Goal: Obtain resource: Obtain resource

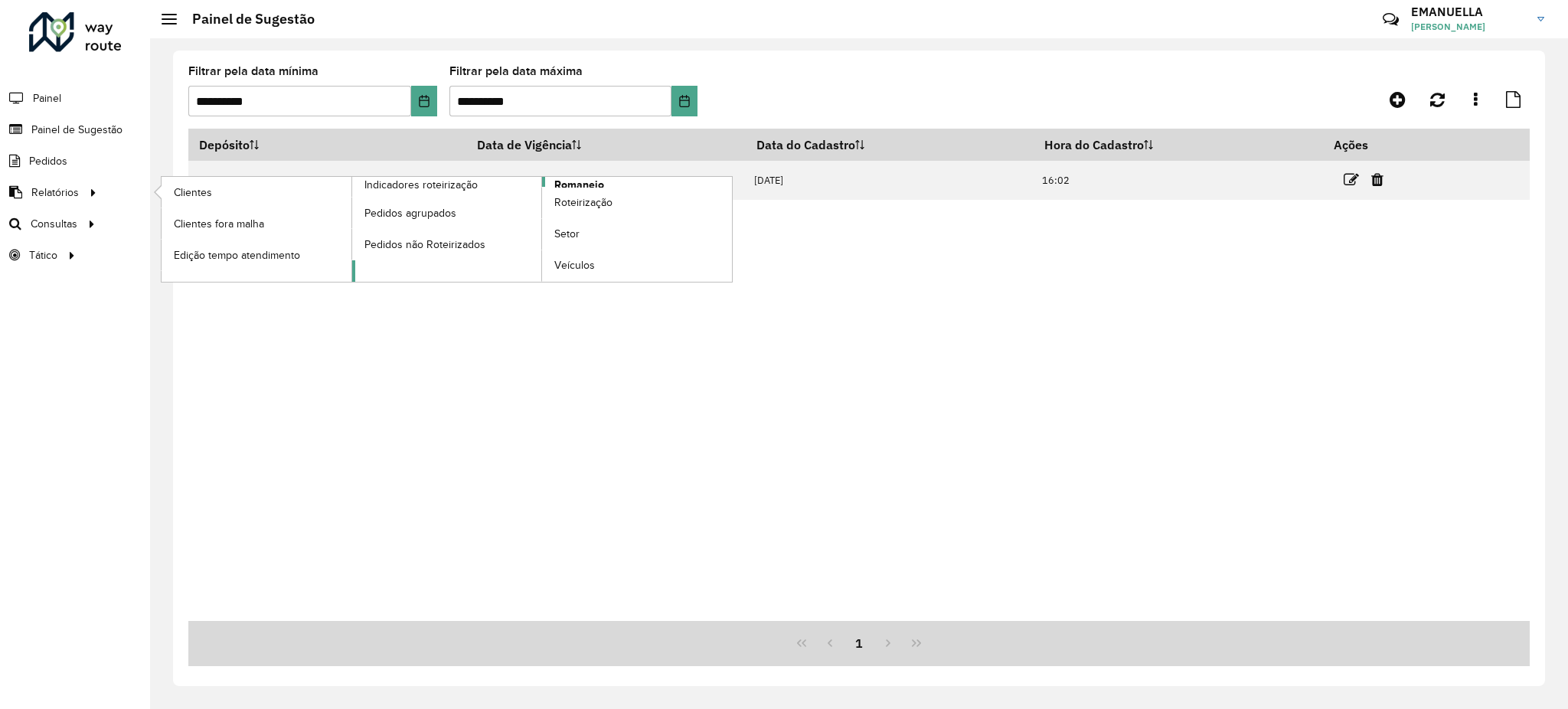
click at [584, 183] on span "Romaneio" at bounding box center [579, 184] width 50 height 16
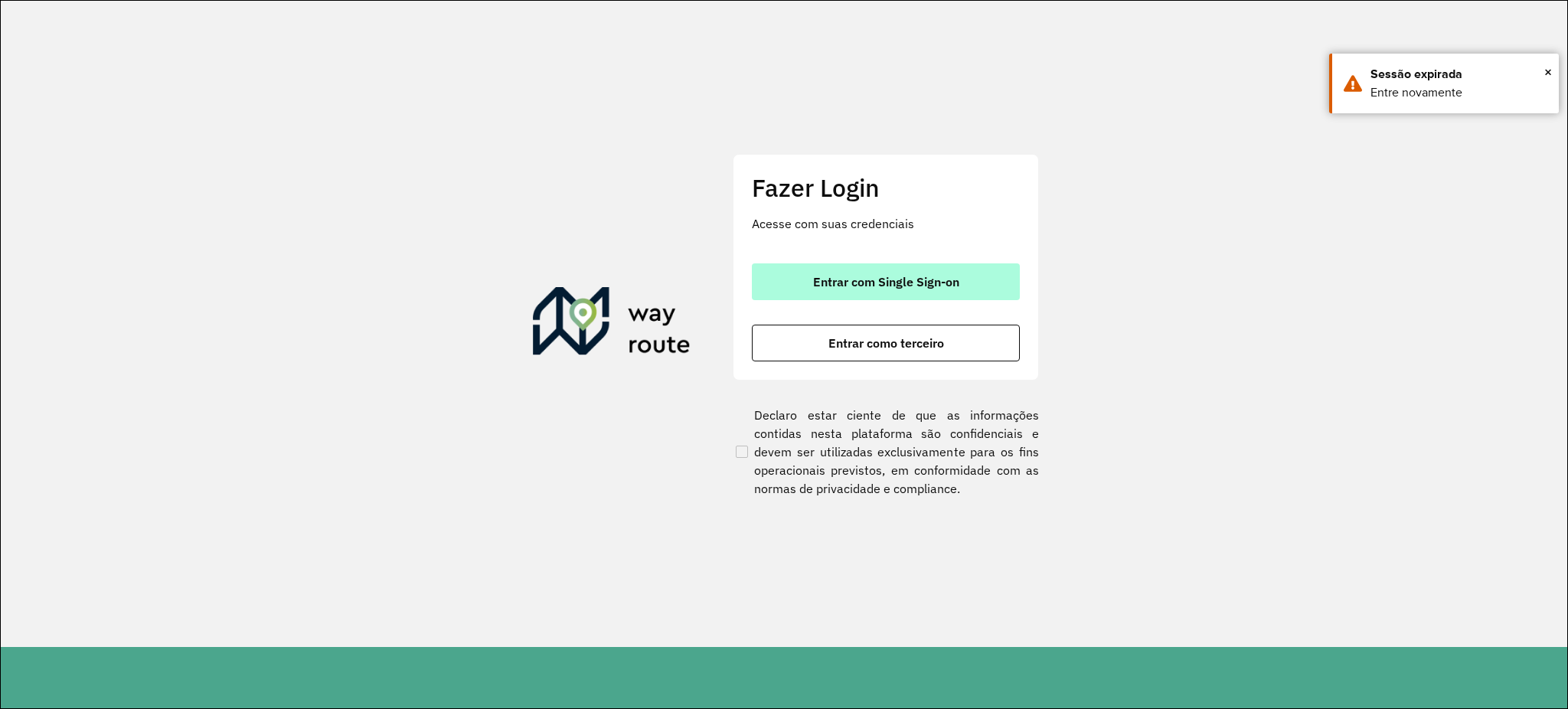
click at [915, 282] on span "Entrar com Single Sign-on" at bounding box center [886, 282] width 146 height 12
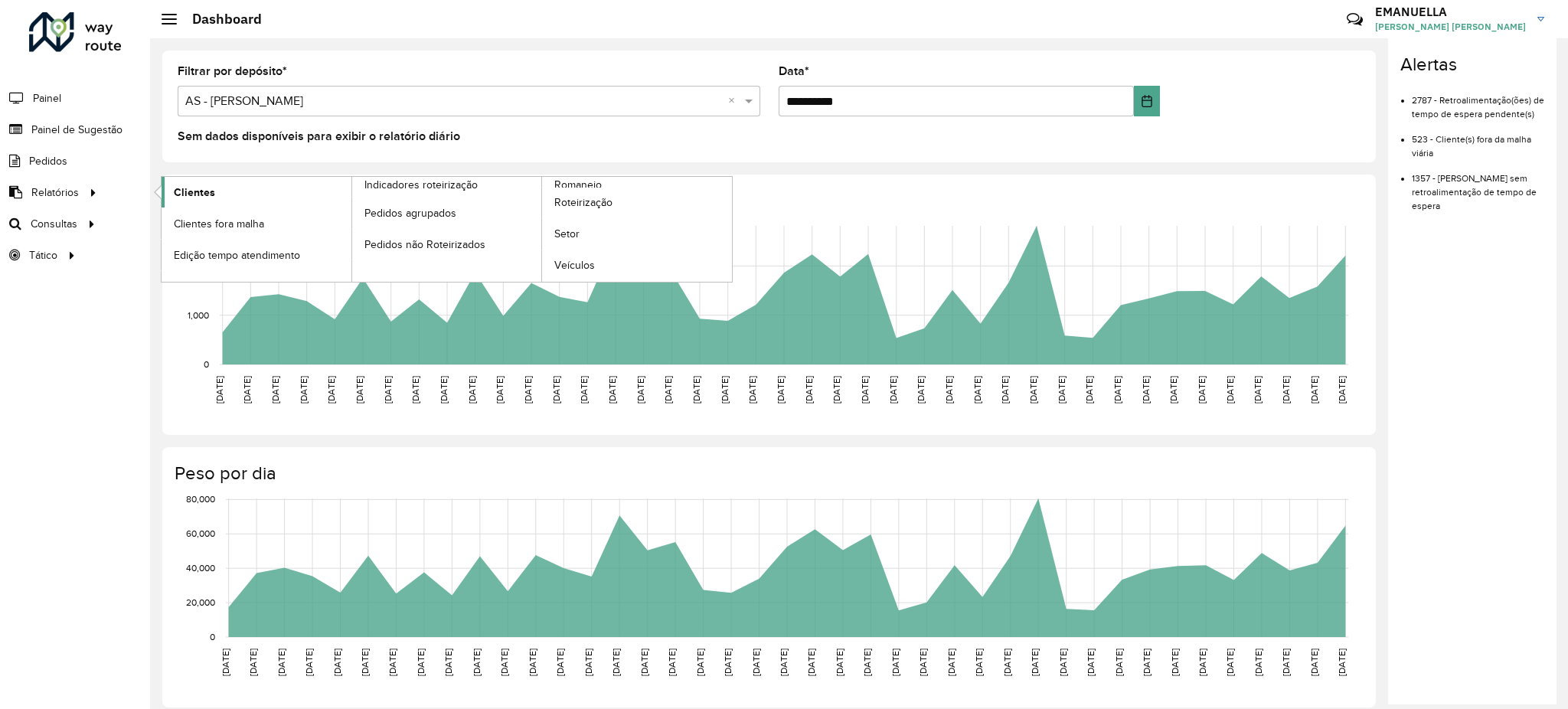
click at [189, 184] on span "Clientes" at bounding box center [195, 192] width 42 height 16
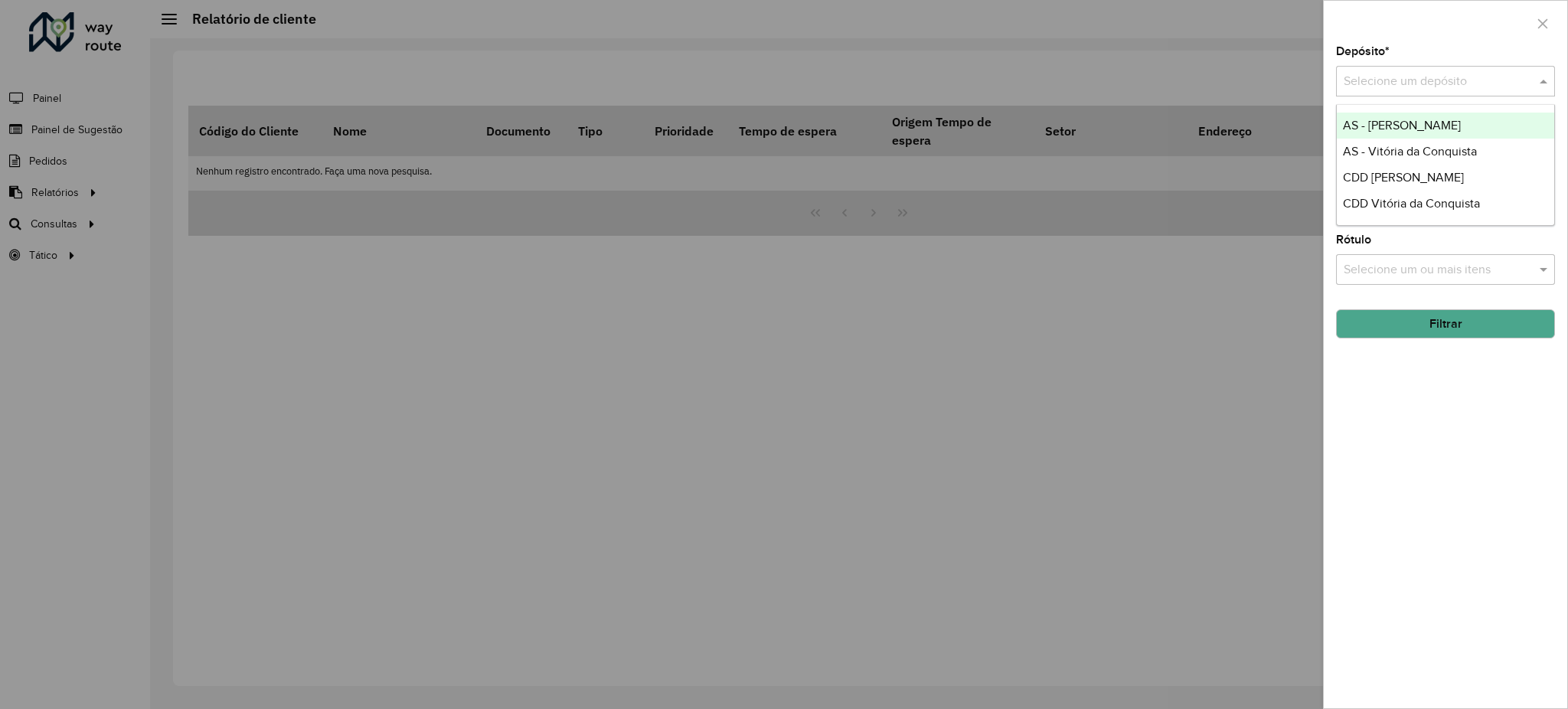
click at [1405, 80] on input "text" at bounding box center [1430, 82] width 173 height 18
click at [1378, 202] on span "CDD Vitória da Conquista" at bounding box center [1412, 202] width 137 height 13
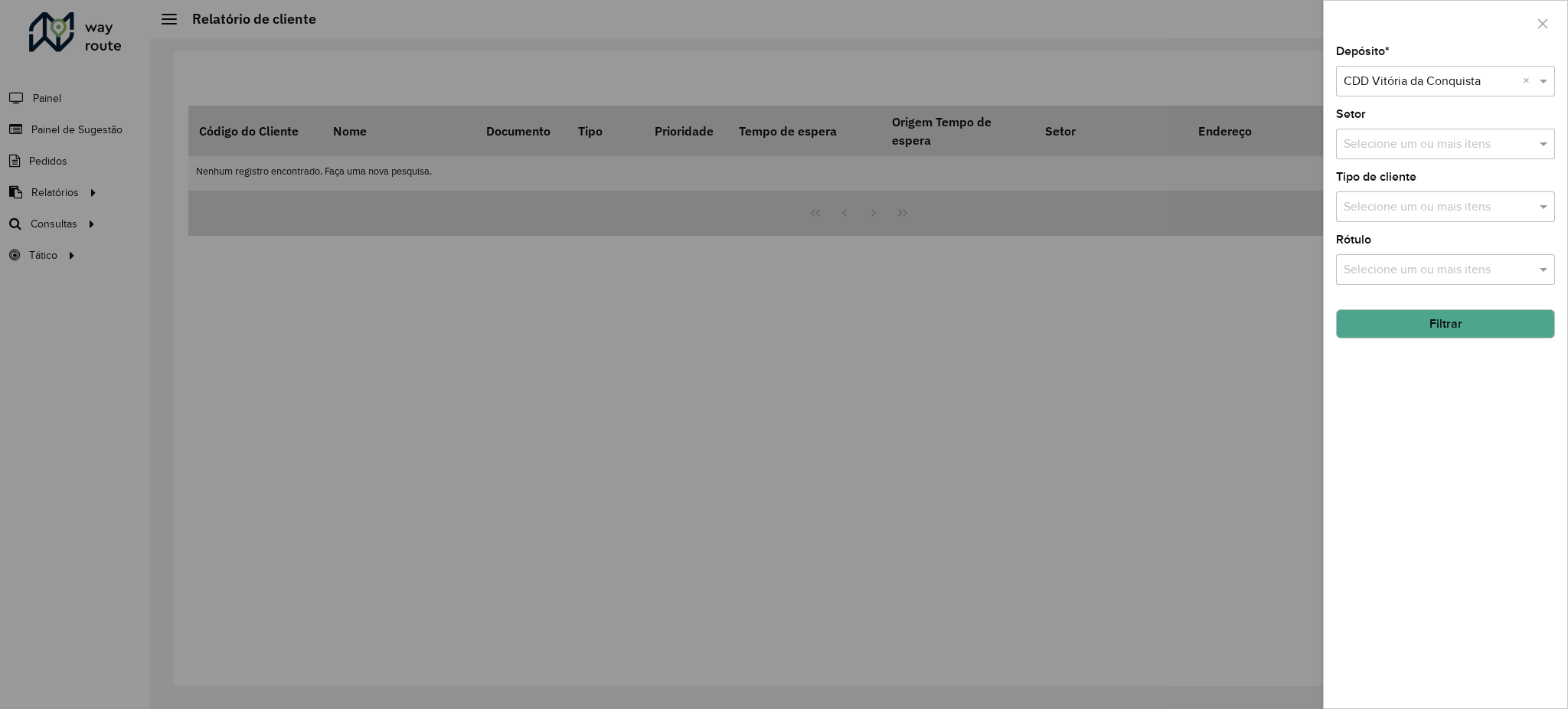
click at [1401, 315] on button "Filtrar" at bounding box center [1445, 323] width 219 height 29
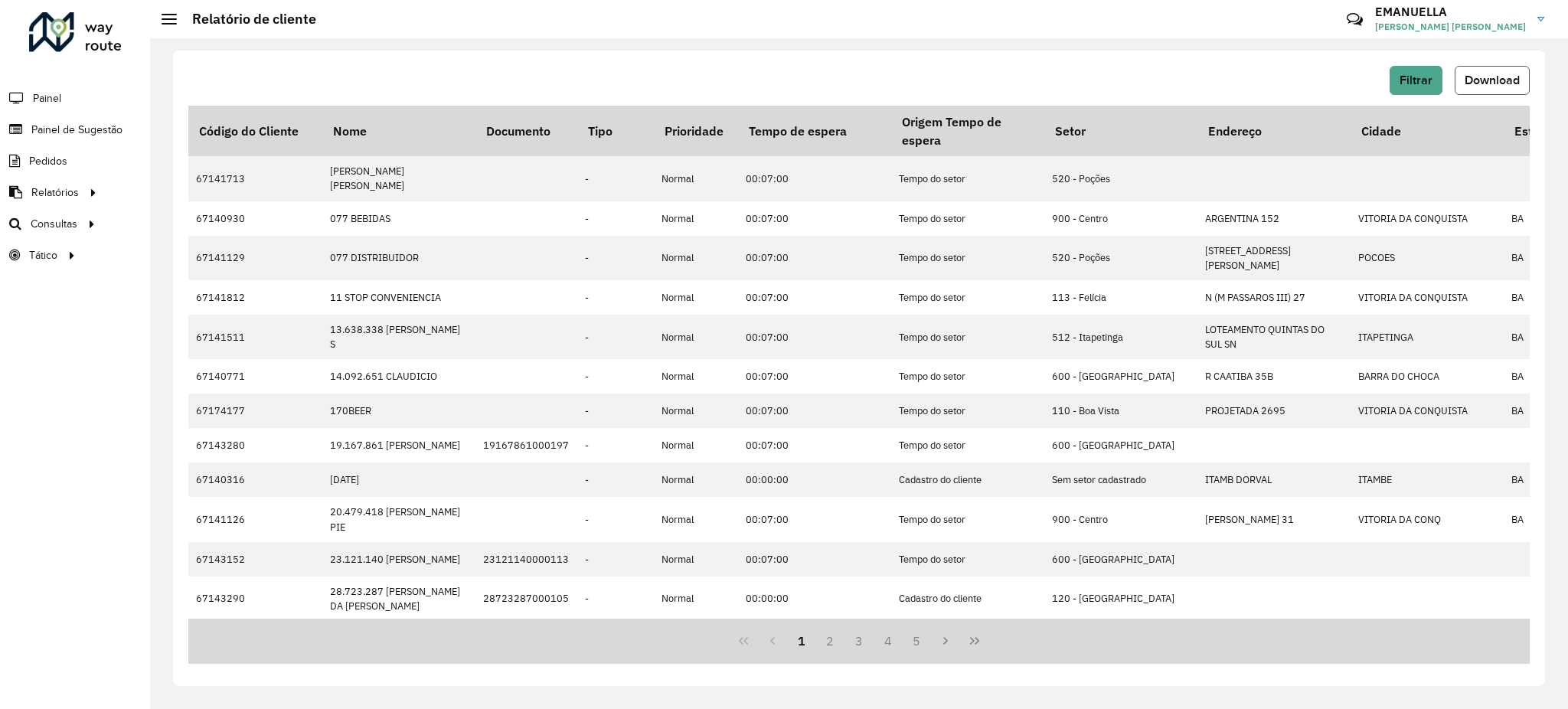
click at [1487, 84] on span "Download" at bounding box center [1492, 80] width 55 height 13
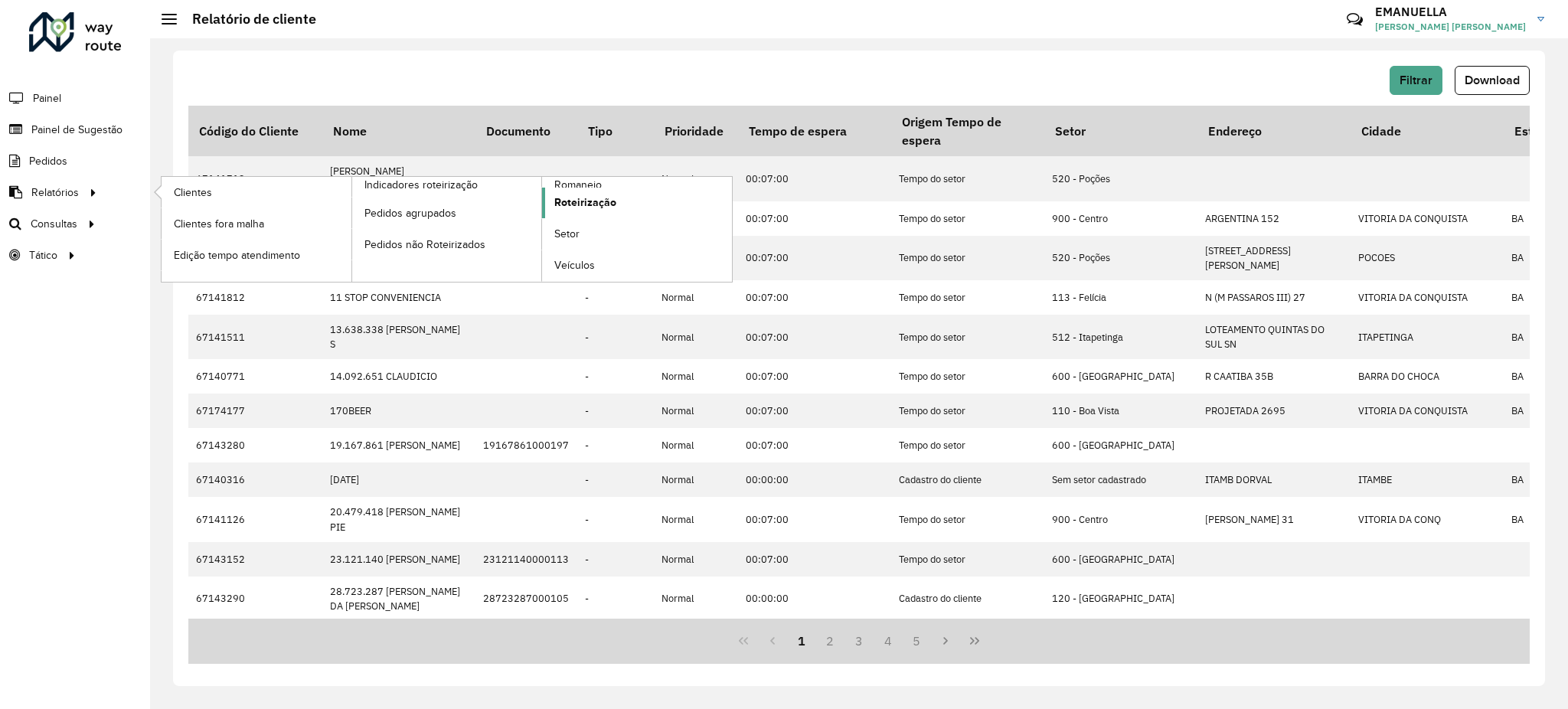
click at [591, 206] on span "Roteirização" at bounding box center [585, 202] width 62 height 16
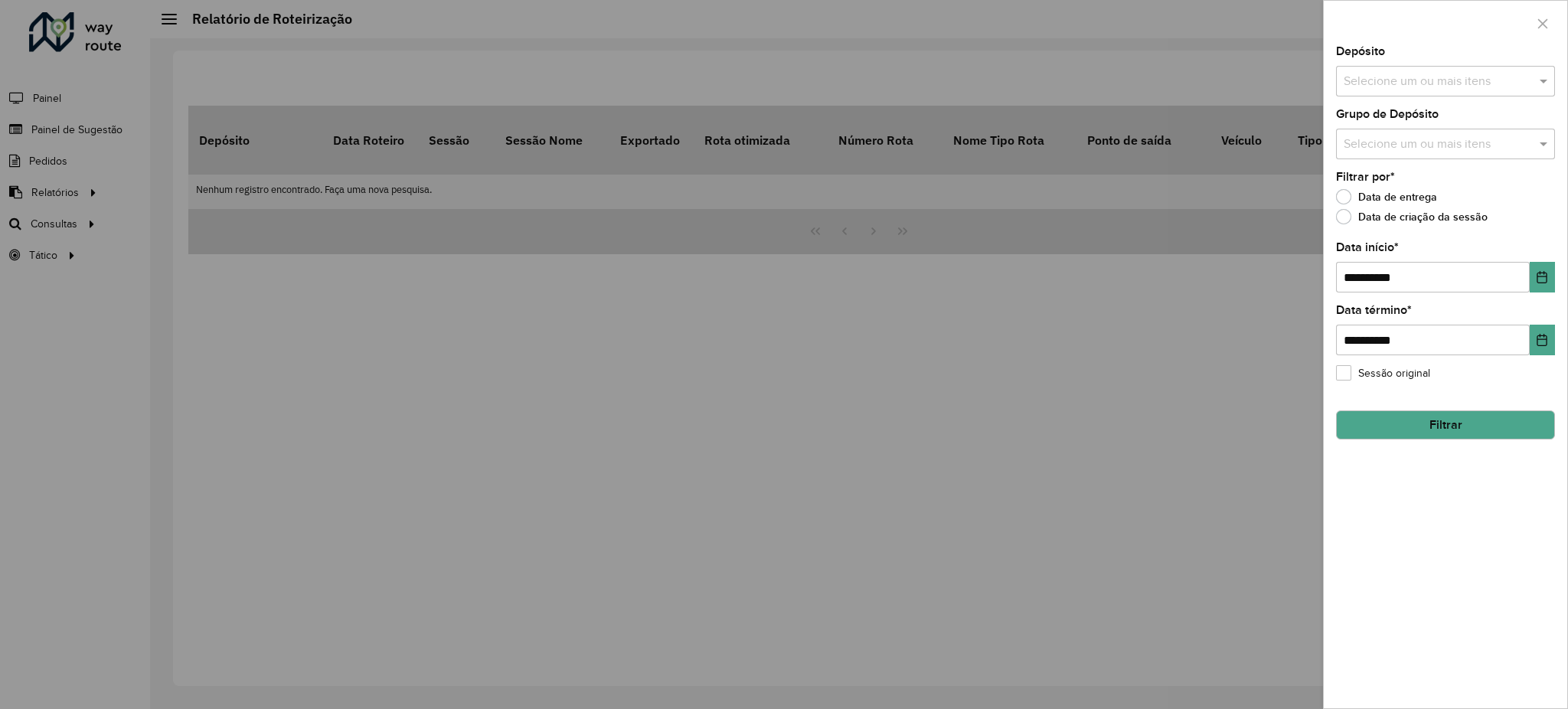
click at [792, 380] on div at bounding box center [784, 354] width 1568 height 709
